Goal: Information Seeking & Learning: Learn about a topic

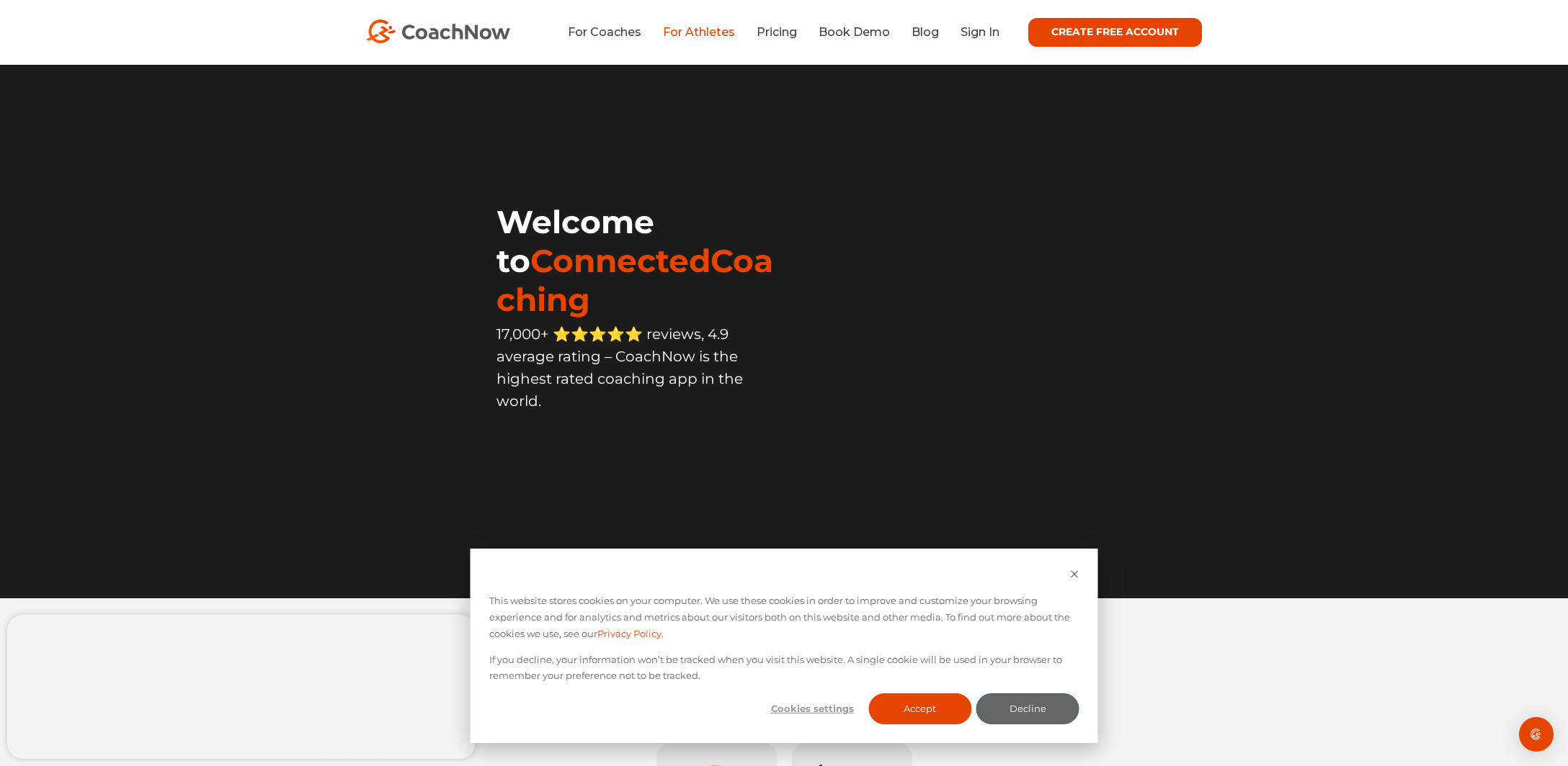
click at [698, 37] on link "For Athletes" at bounding box center [699, 32] width 72 height 13
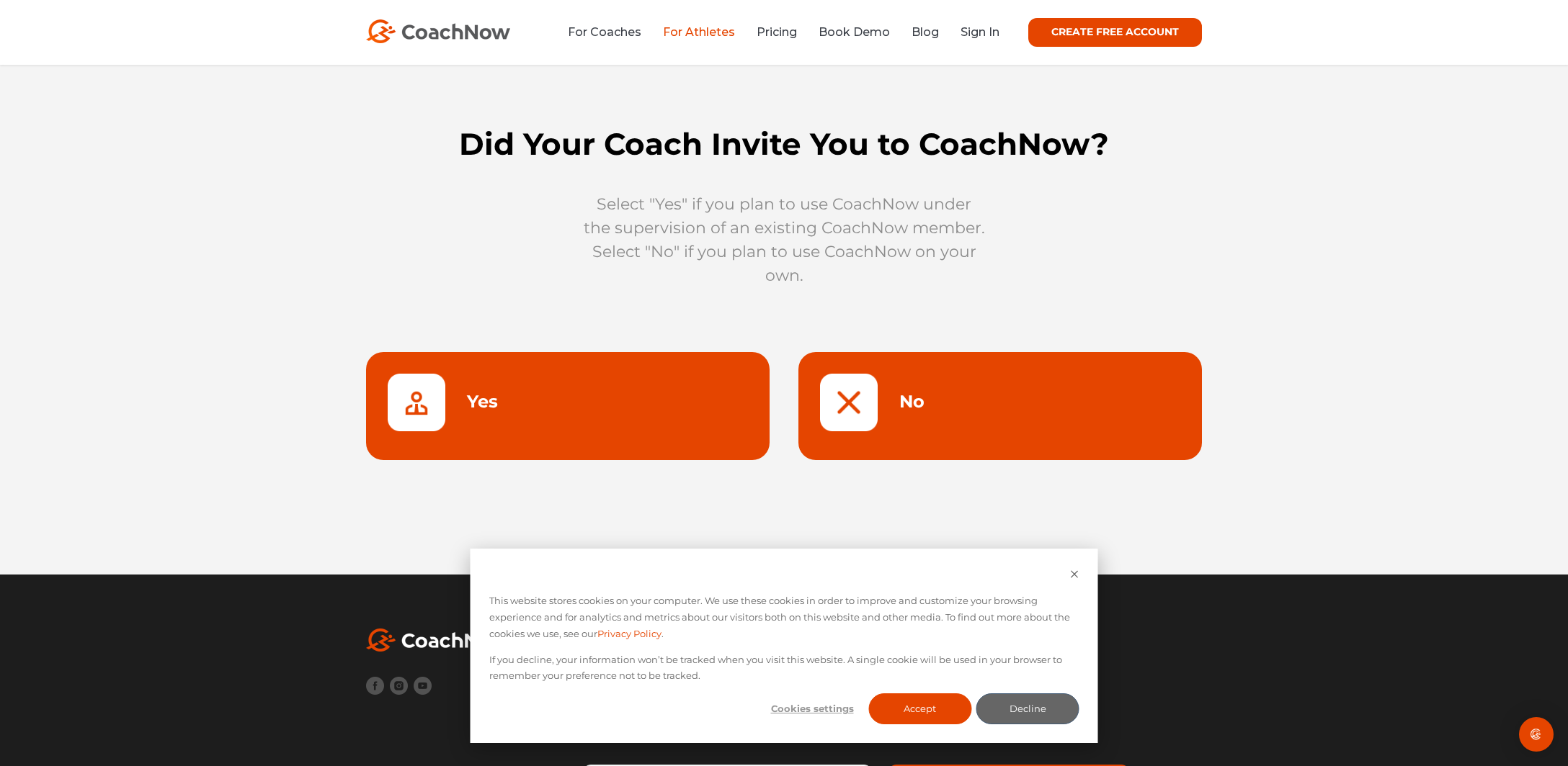
click at [893, 380] on link at bounding box center [1000, 406] width 403 height 108
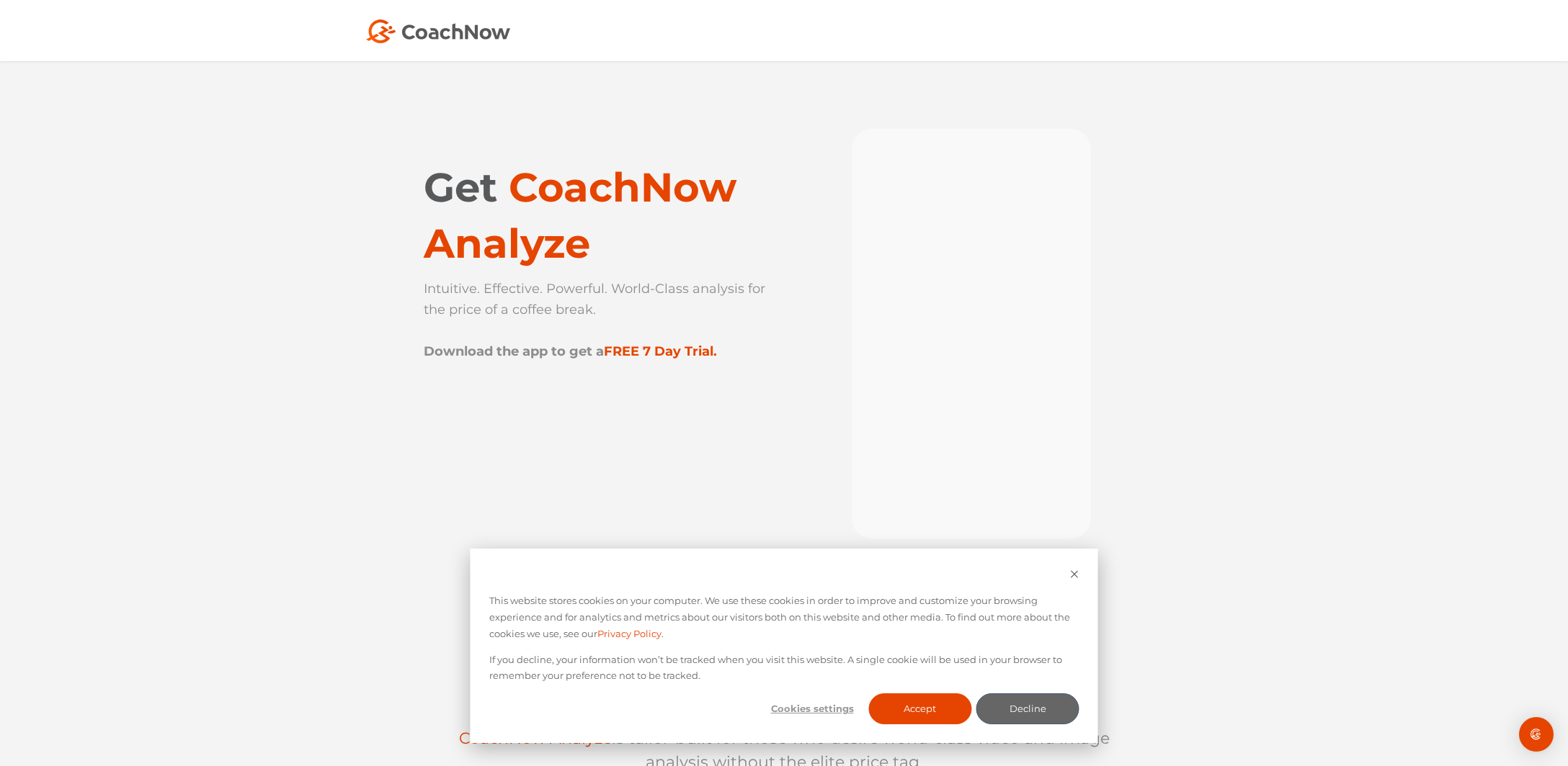
click at [470, 27] on img at bounding box center [438, 31] width 144 height 24
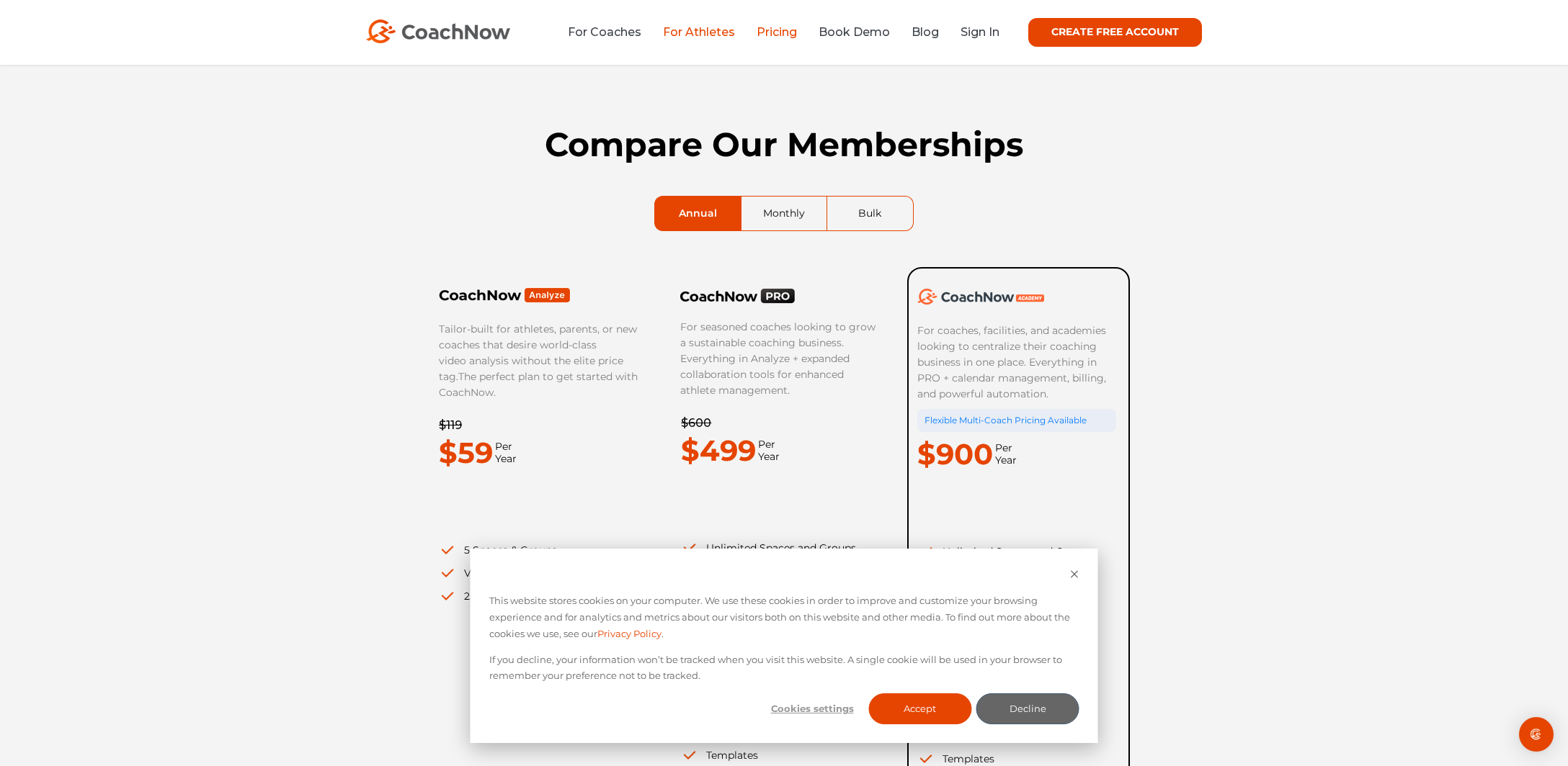
click at [693, 36] on link "For Athletes" at bounding box center [699, 32] width 72 height 13
